Goal: Task Accomplishment & Management: Use online tool/utility

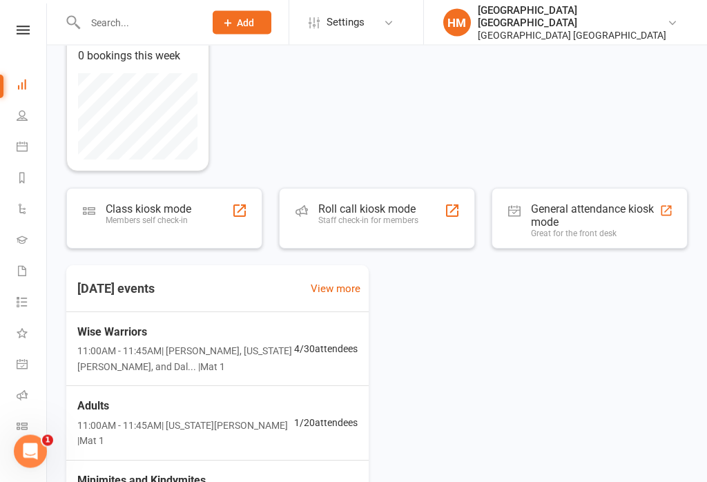
scroll to position [115, 0]
click at [29, 22] on nav "Clubworx Dashboard People Calendar Reports Automations Gradings Waivers 1 Tasks…" at bounding box center [23, 244] width 47 height 482
click at [18, 32] on icon at bounding box center [23, 30] width 13 height 9
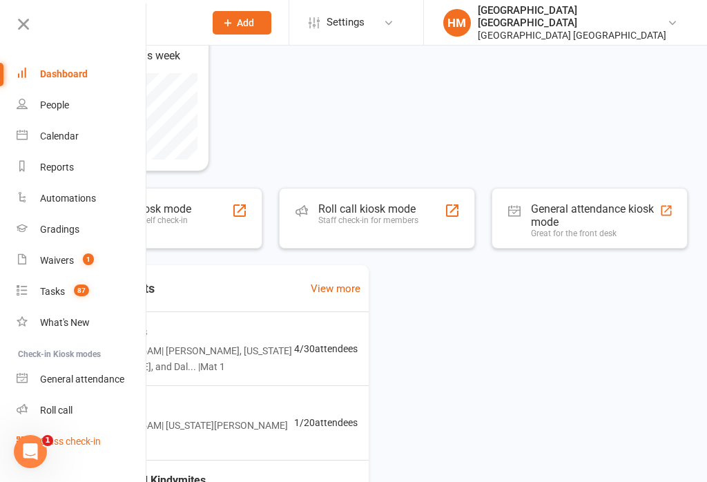
click at [99, 440] on div "Class check-in" at bounding box center [70, 441] width 61 height 11
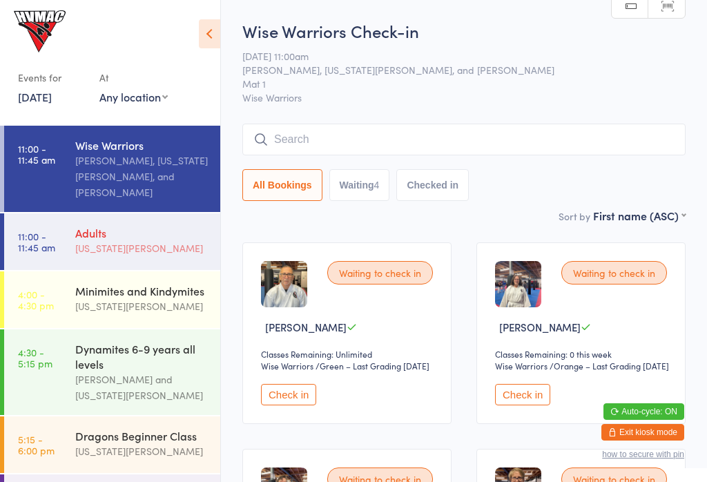
click at [129, 225] on div "Adults" at bounding box center [141, 232] width 133 height 15
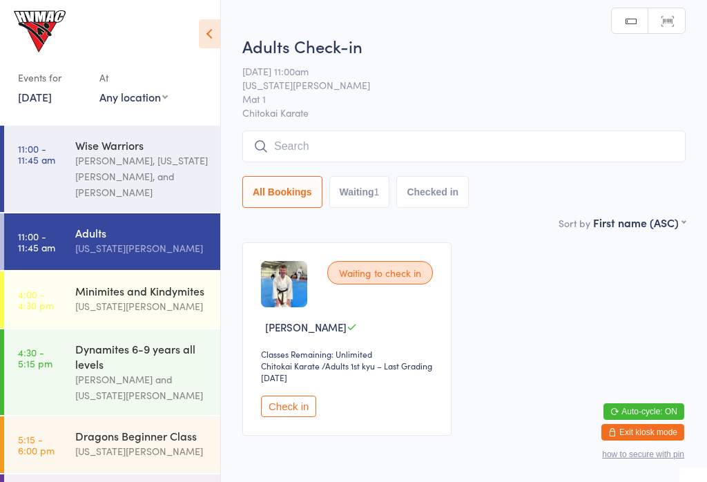
click at [291, 414] on button "Check in" at bounding box center [288, 405] width 55 height 21
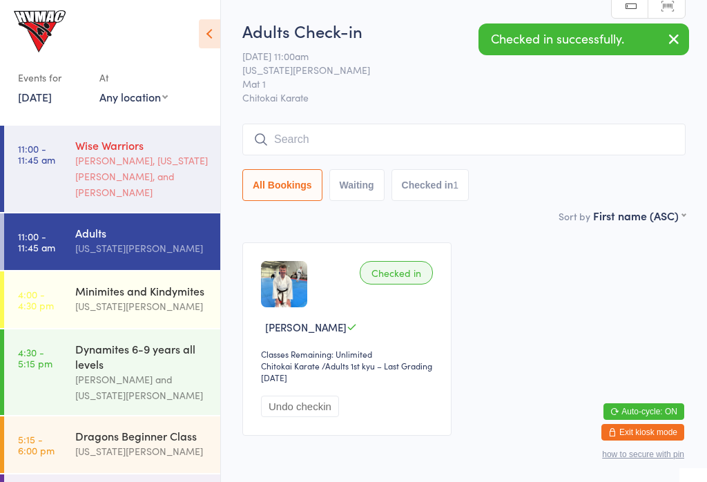
click at [128, 163] on div "Lesley Talbut, Georgia Dearlove, and Dallas Evans" at bounding box center [141, 177] width 133 height 48
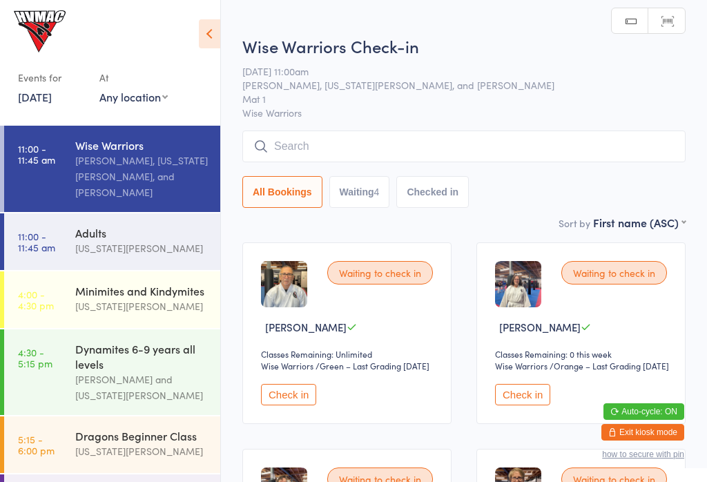
click at [281, 405] on button "Check in" at bounding box center [288, 394] width 55 height 21
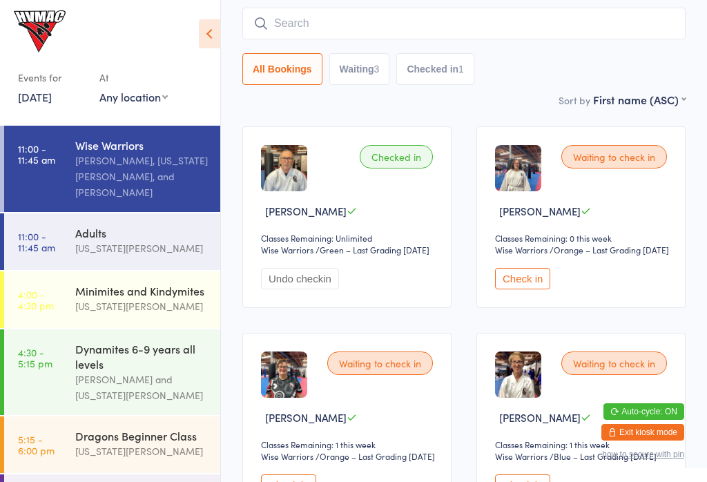
scroll to position [115, 0]
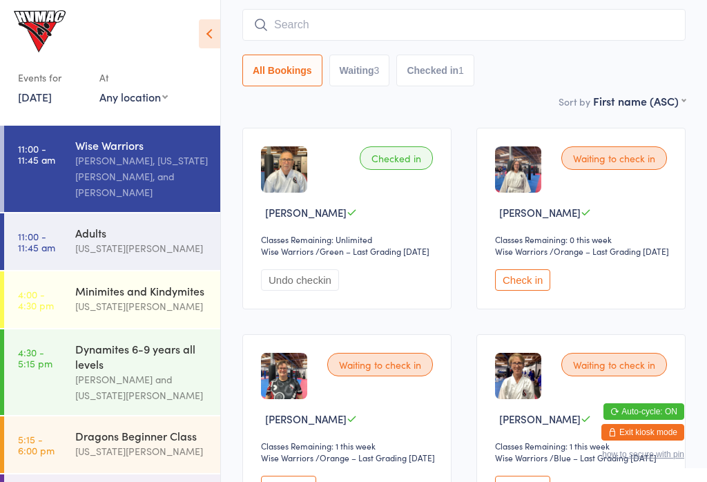
click at [534, 291] on button "Check in" at bounding box center [522, 279] width 55 height 21
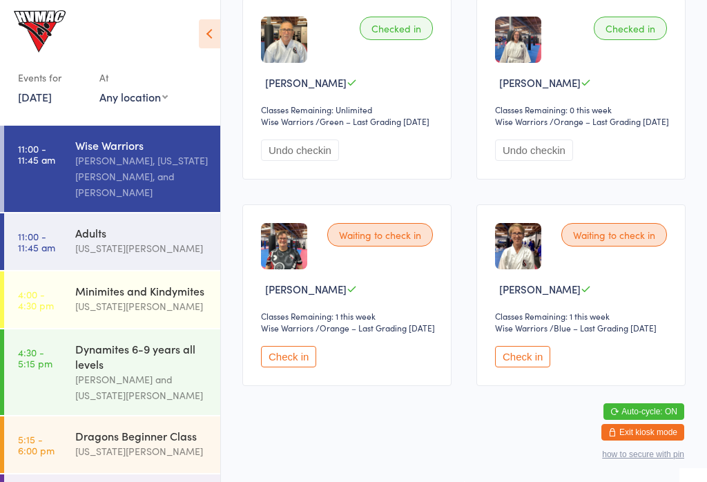
scroll to position [265, 0]
click at [522, 367] on button "Check in" at bounding box center [522, 356] width 55 height 21
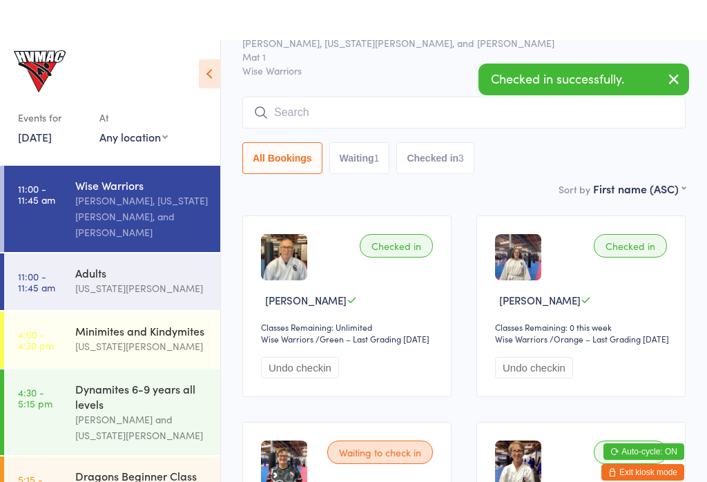
scroll to position [0, 0]
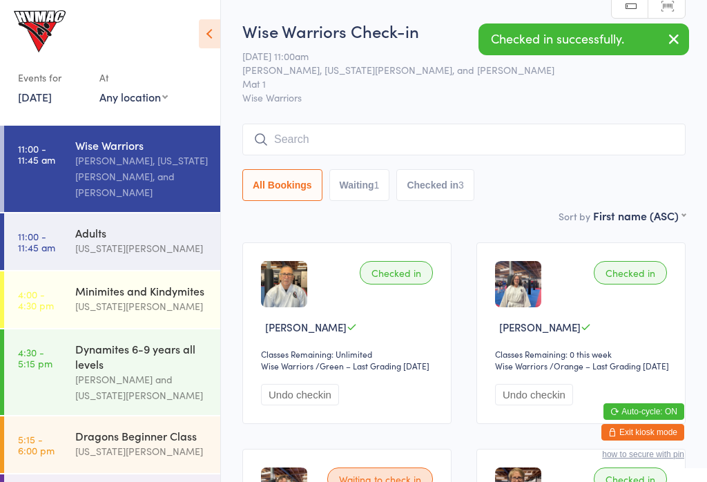
click at [329, 132] on input "search" at bounding box center [463, 140] width 443 height 32
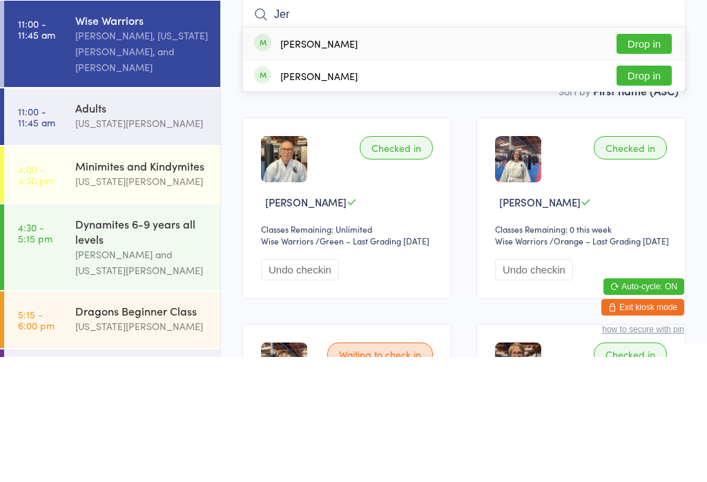
type input "Jer"
click at [296, 163] on div "Gordon Jervis" at bounding box center [318, 168] width 77 height 11
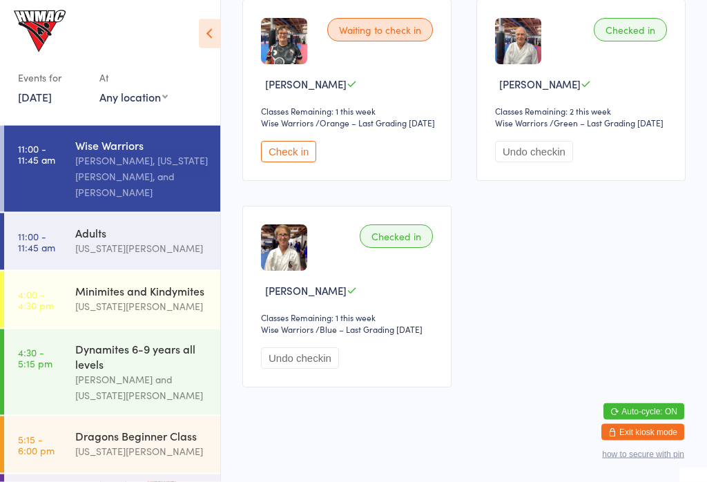
scroll to position [449, 0]
click at [297, 162] on button "Check in" at bounding box center [288, 151] width 55 height 21
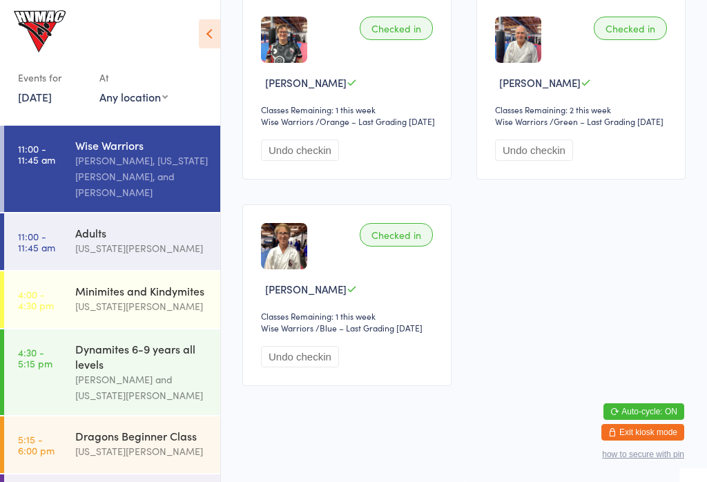
scroll to position [486, 0]
